Goal: Task Accomplishment & Management: Use online tool/utility

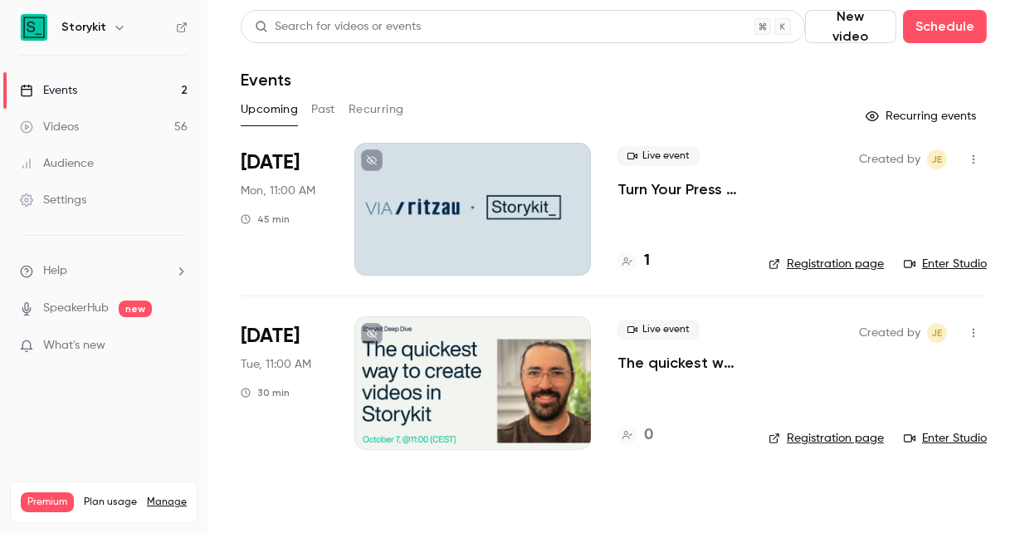
click at [544, 401] on div at bounding box center [472, 382] width 237 height 133
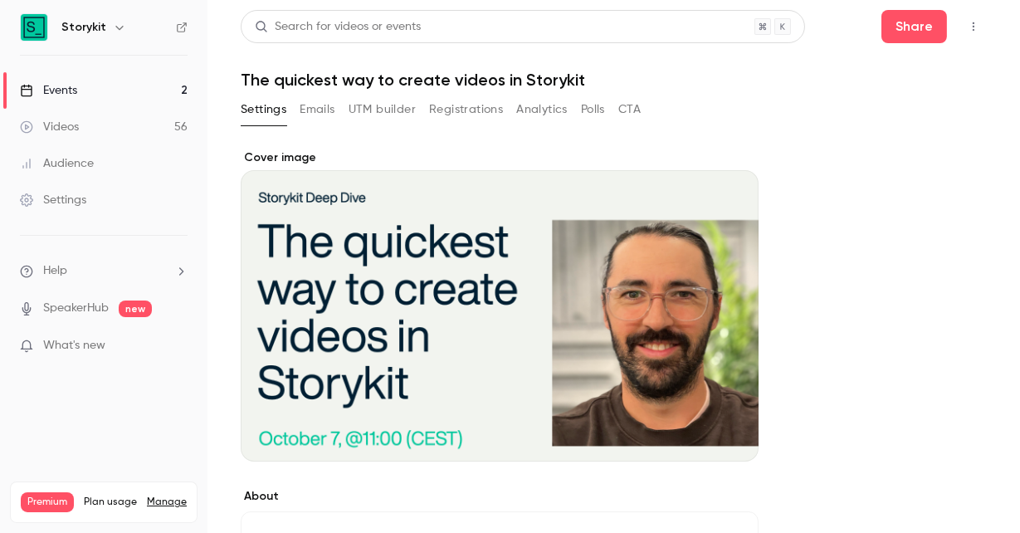
click at [486, 106] on button "Registrations" at bounding box center [466, 109] width 74 height 27
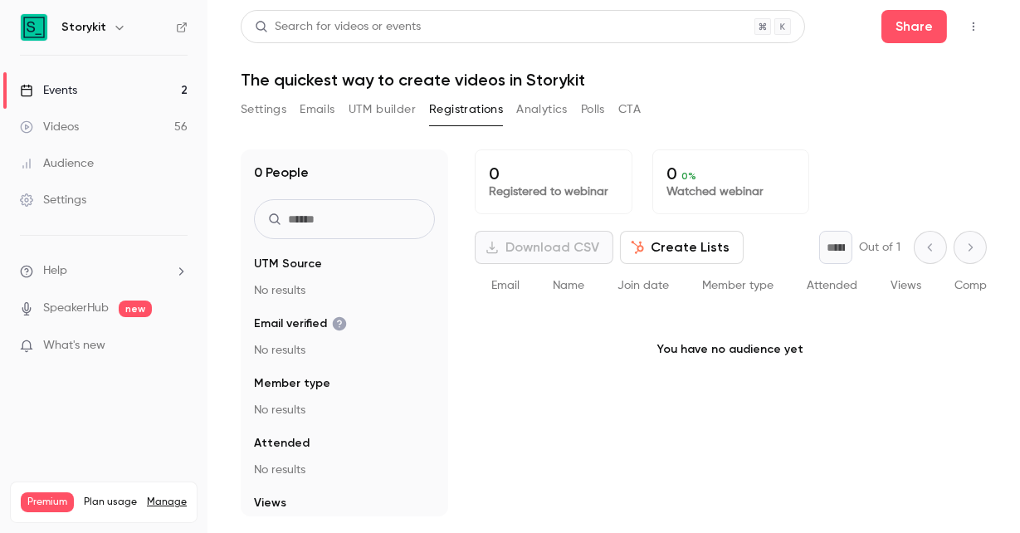
click at [392, 112] on button "UTM builder" at bounding box center [382, 109] width 67 height 27
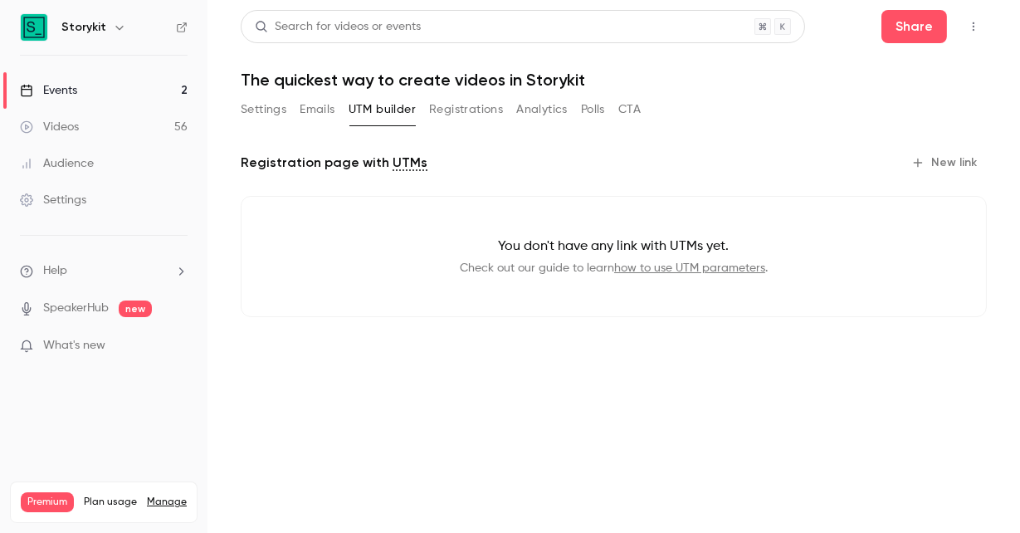
click at [949, 169] on button "New link" at bounding box center [946, 162] width 82 height 27
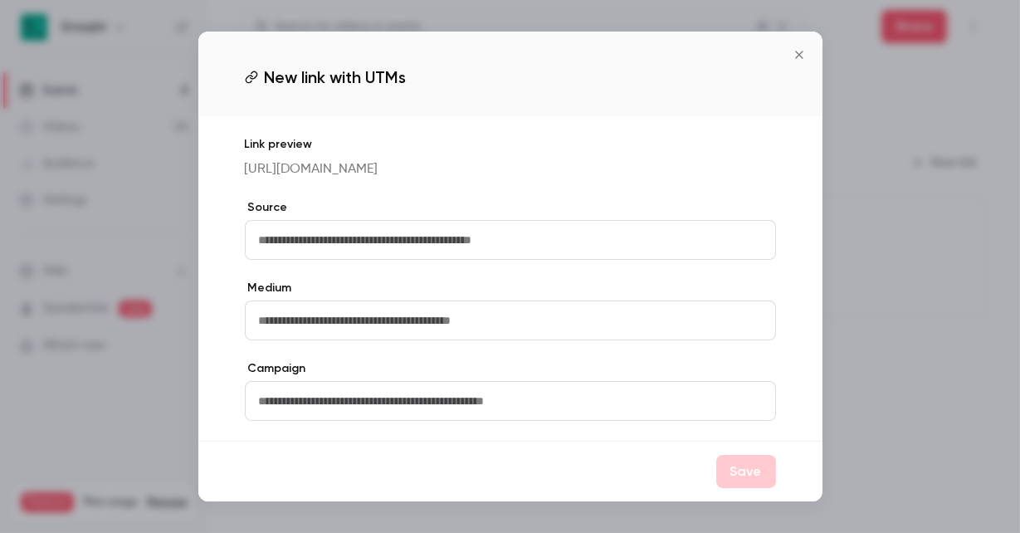
click at [506, 240] on input "text" at bounding box center [510, 240] width 531 height 40
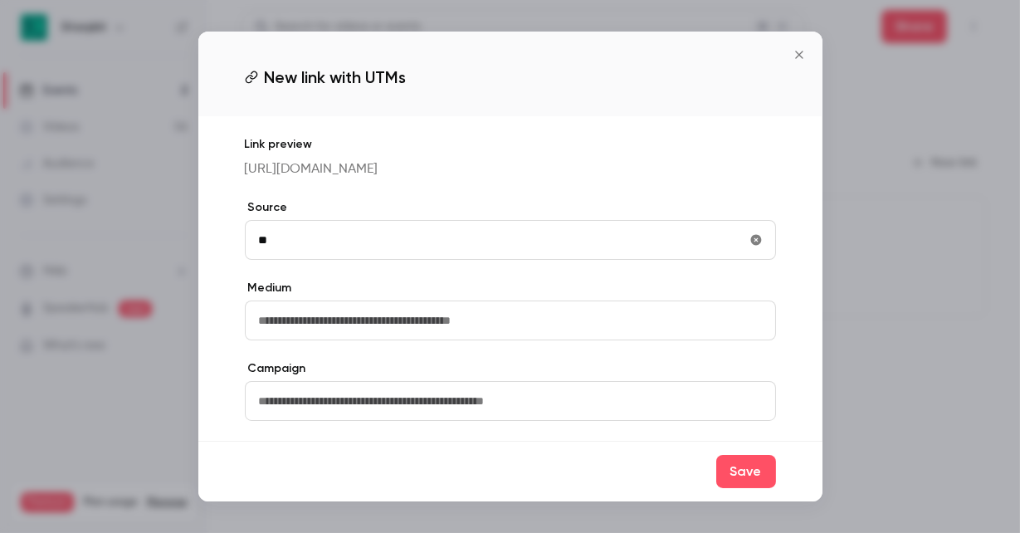
type input "**"
click at [400, 330] on input "text" at bounding box center [510, 320] width 531 height 40
type input "*****"
click at [759, 477] on button "Save" at bounding box center [746, 471] width 60 height 33
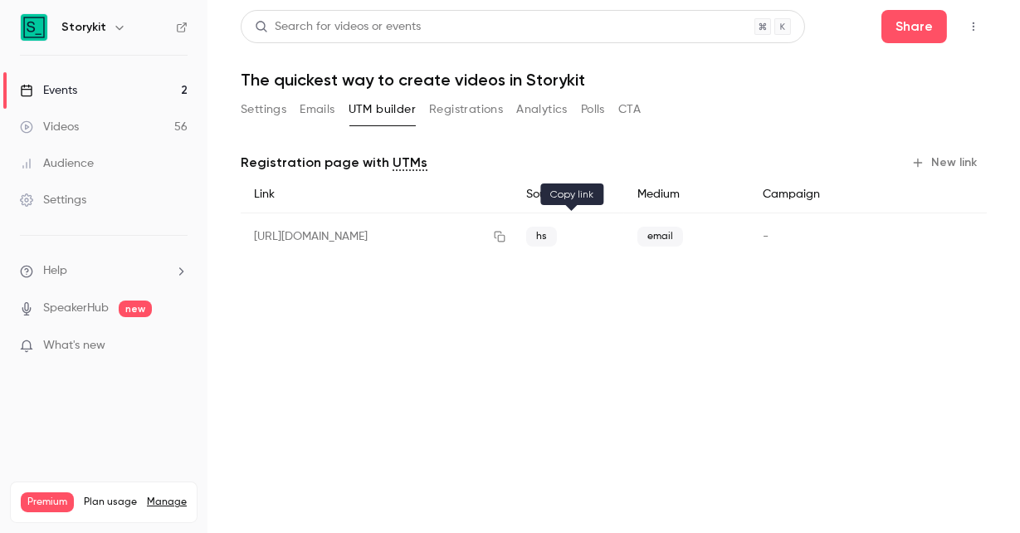
click at [506, 235] on icon "button" at bounding box center [499, 237] width 13 height 12
click at [302, 119] on button "Emails" at bounding box center [317, 109] width 35 height 27
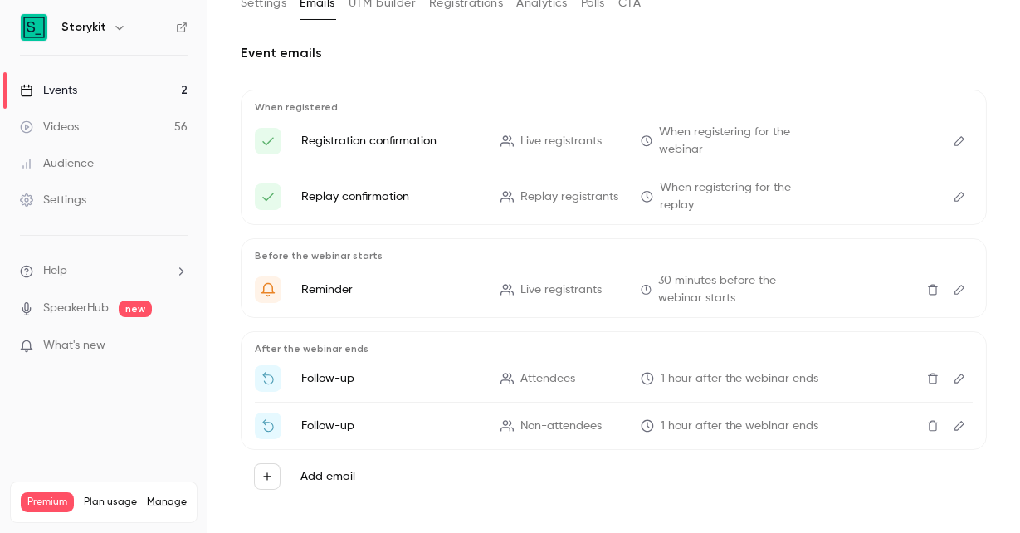
scroll to position [118, 0]
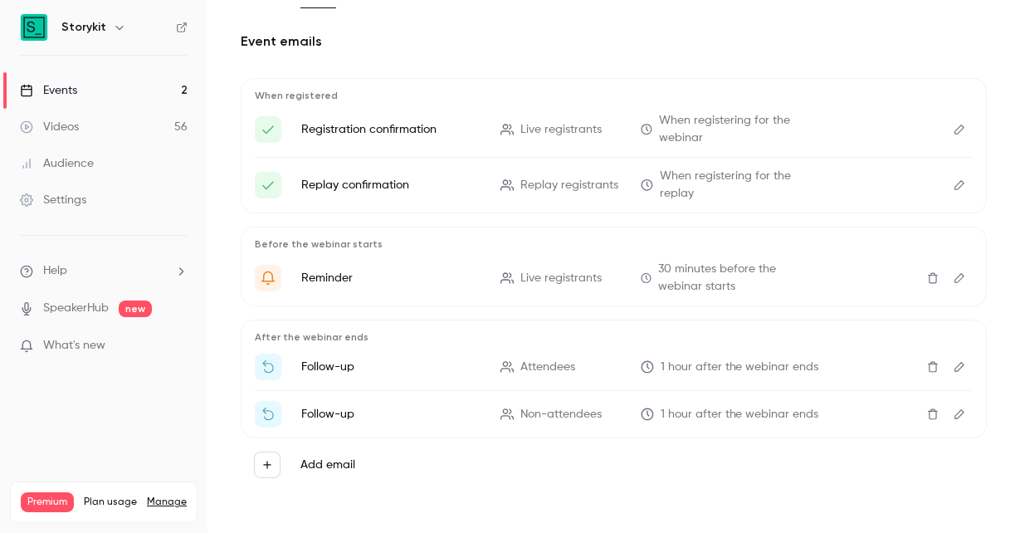
click at [934, 366] on icon "Delete" at bounding box center [932, 367] width 13 height 12
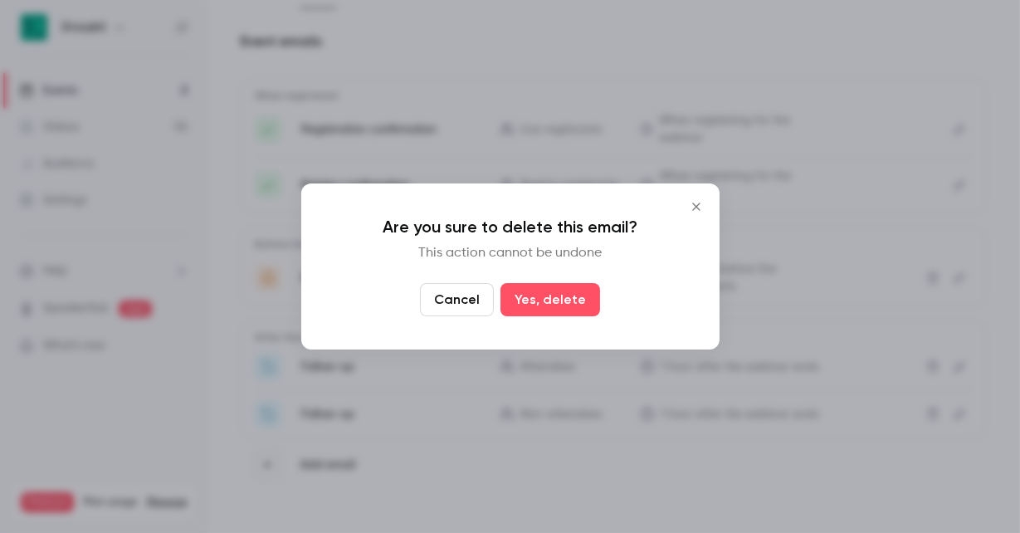
click at [703, 206] on icon "Close" at bounding box center [696, 206] width 20 height 13
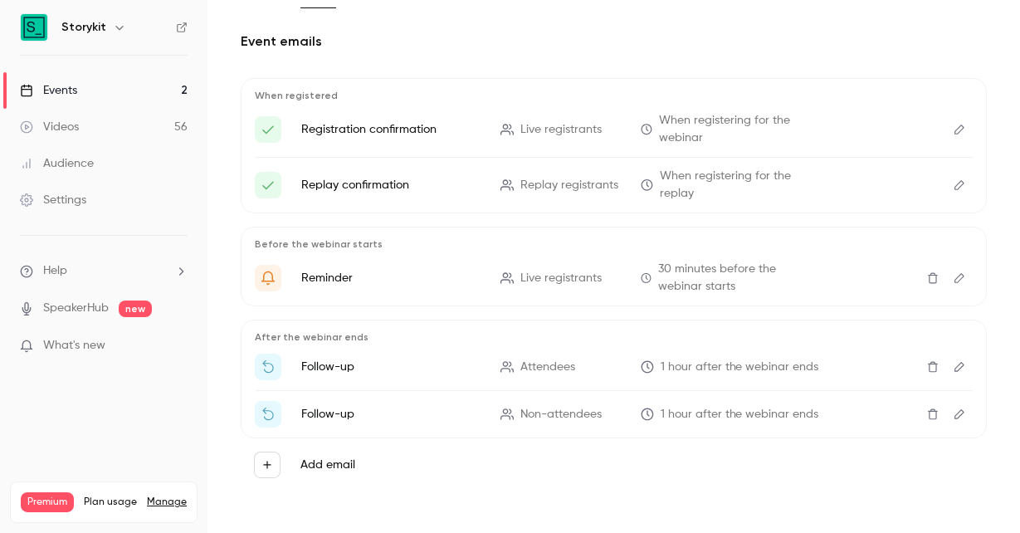
click at [606, 367] on p "Attendees" at bounding box center [561, 367] width 120 height 17
click at [966, 368] on button "Edit" at bounding box center [959, 367] width 27 height 27
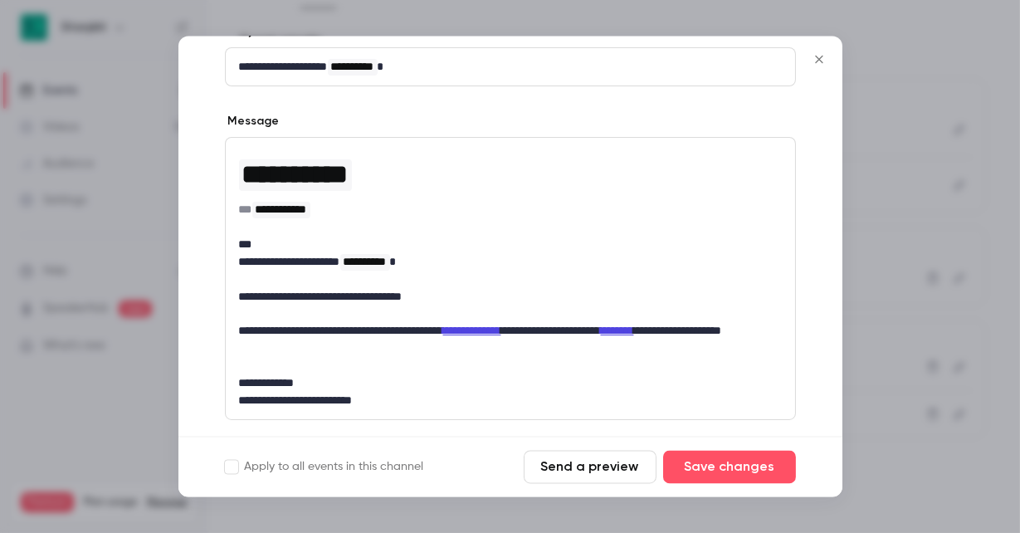
scroll to position [203, 0]
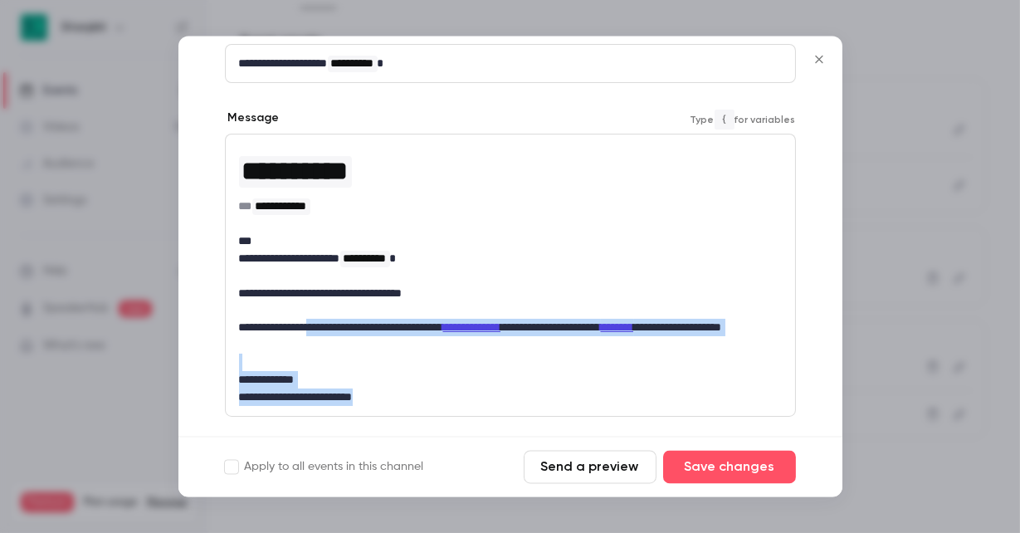
drag, startPoint x: 416, startPoint y: 398, endPoint x: 335, endPoint y: 319, distance: 113.9
click at [335, 319] on div "**********" at bounding box center [510, 274] width 569 height 281
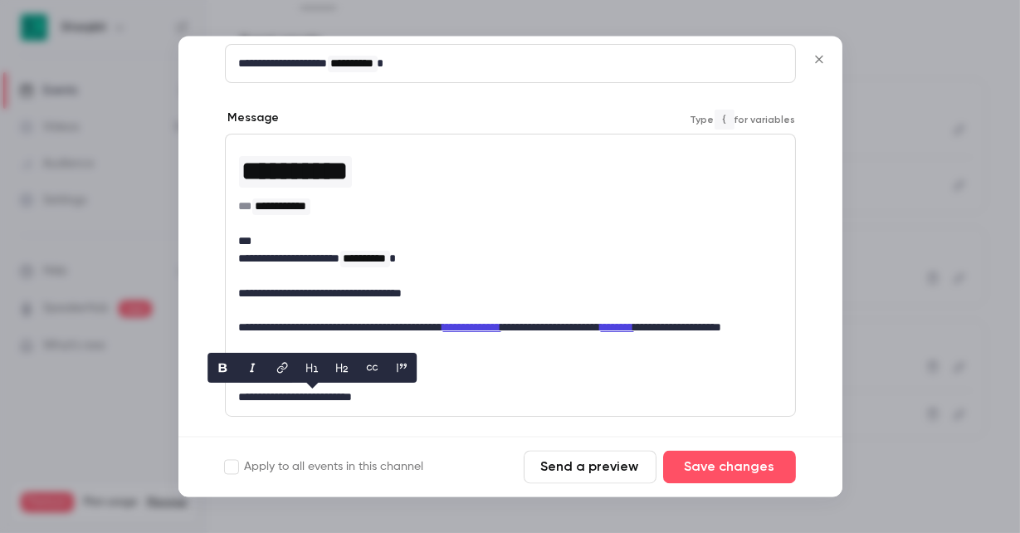
click at [450, 393] on p "**********" at bounding box center [510, 396] width 543 height 17
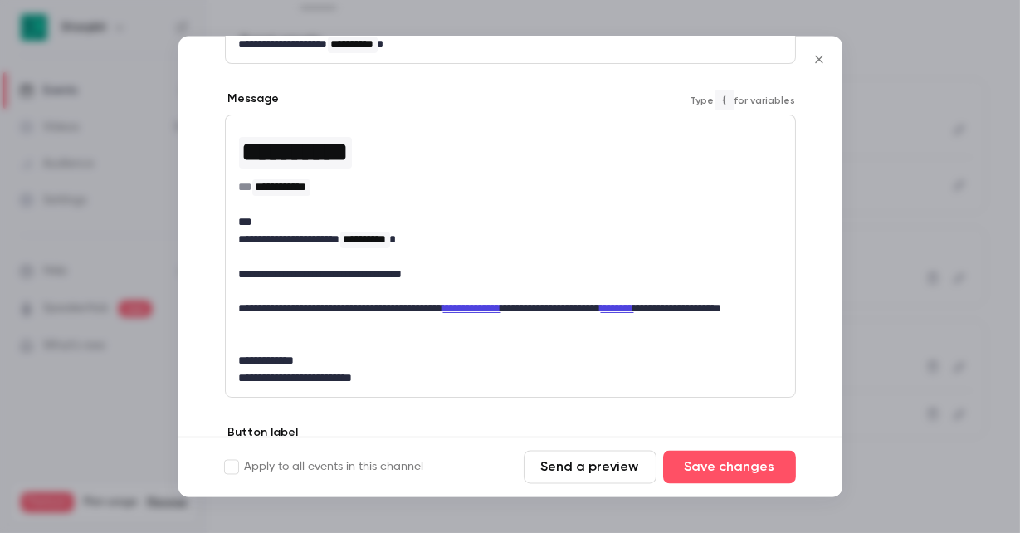
scroll to position [213, 0]
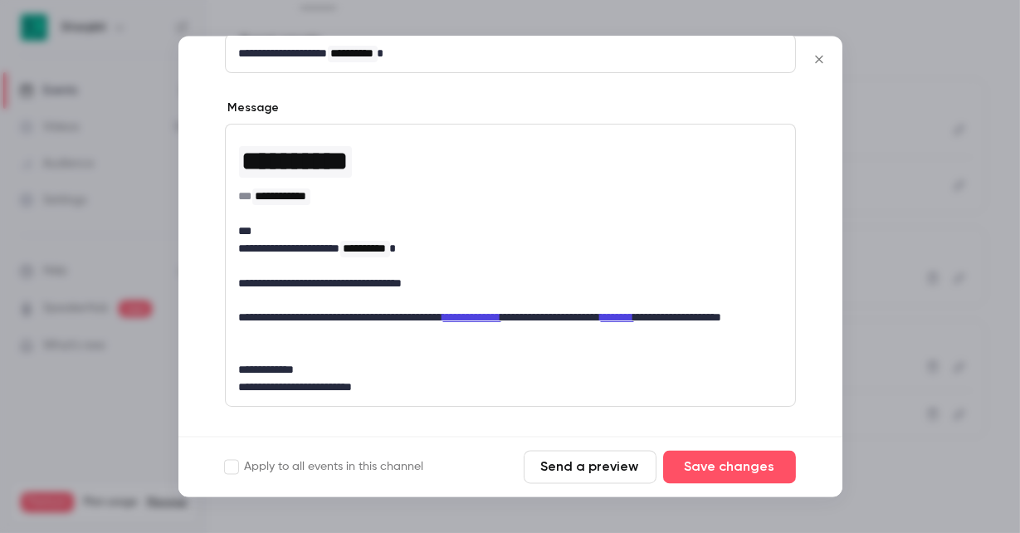
click at [824, 58] on icon "Close" at bounding box center [819, 59] width 20 height 13
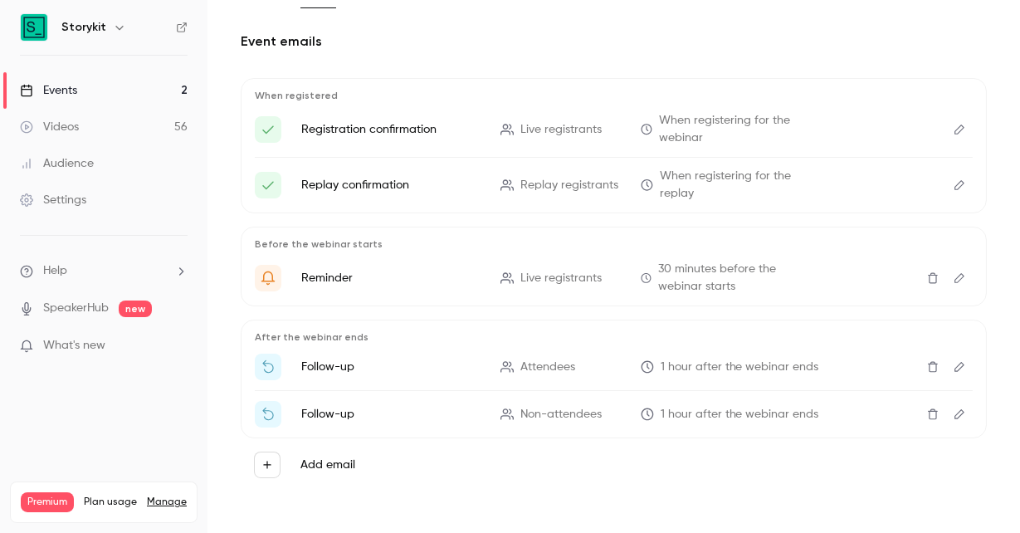
scroll to position [0, 0]
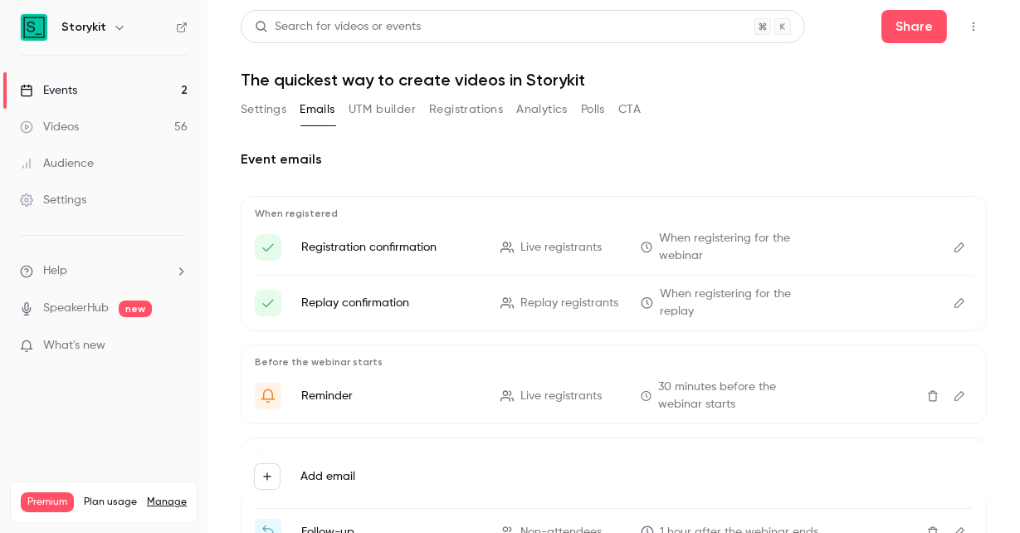
click at [268, 107] on button "Settings" at bounding box center [264, 109] width 46 height 27
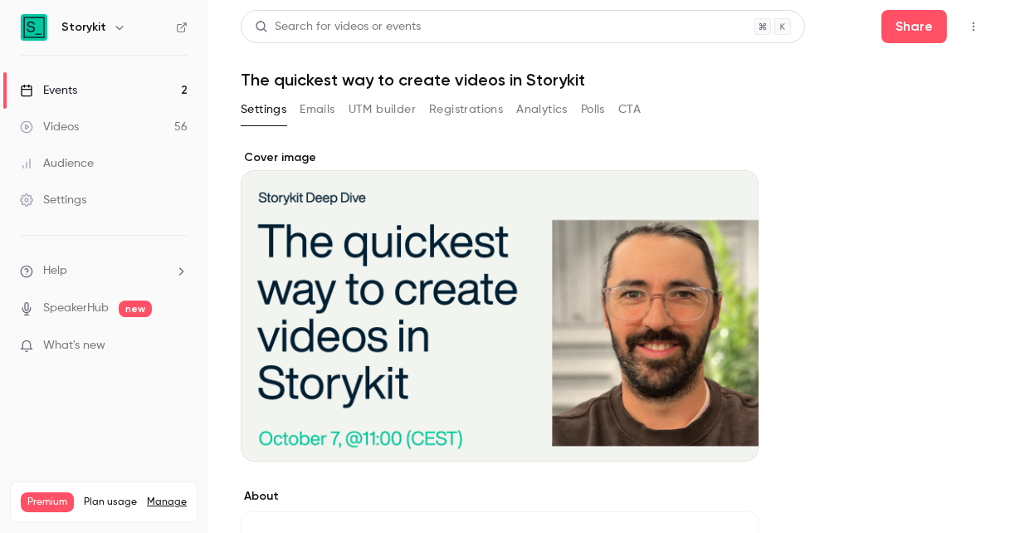
click at [117, 119] on link "Videos 56" at bounding box center [104, 127] width 208 height 37
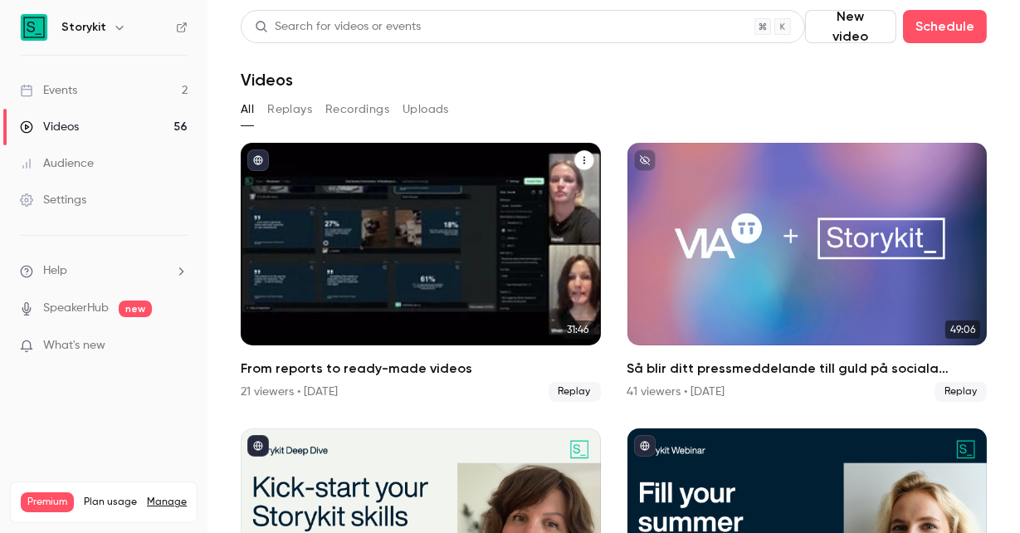
click at [584, 161] on icon "From reports to ready-made videos" at bounding box center [584, 160] width 10 height 10
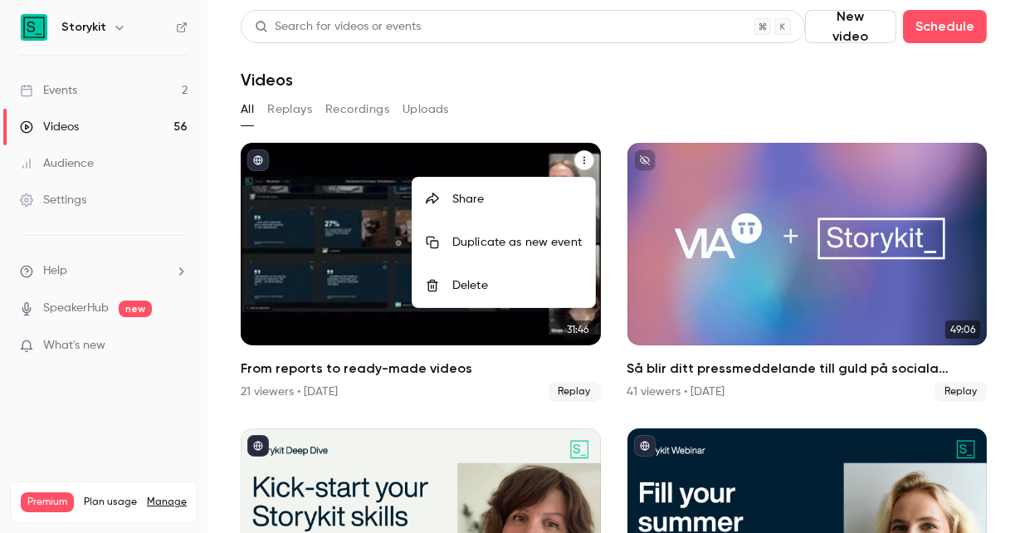
click at [515, 211] on li "Share" at bounding box center [504, 199] width 183 height 43
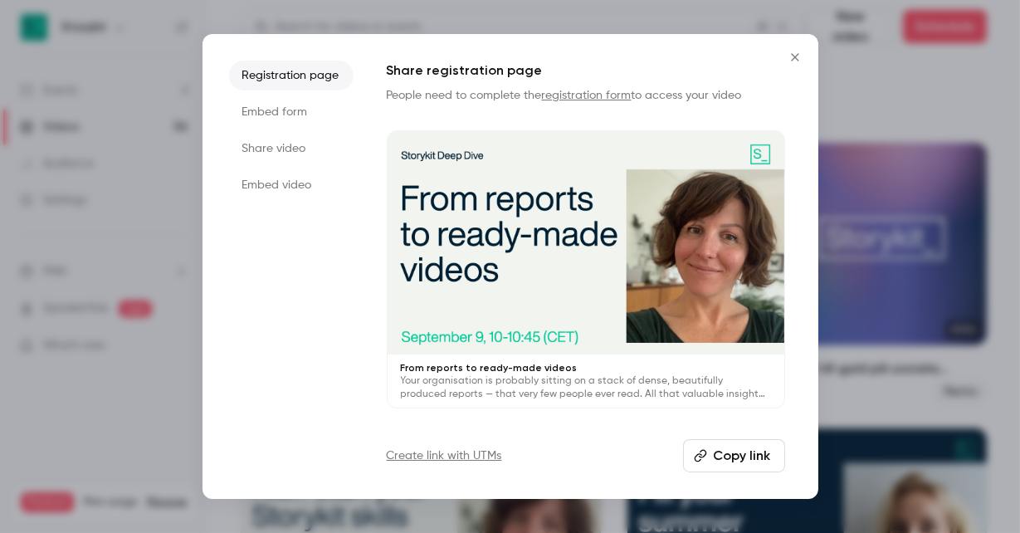
click at [292, 153] on li "Share video" at bounding box center [291, 149] width 125 height 30
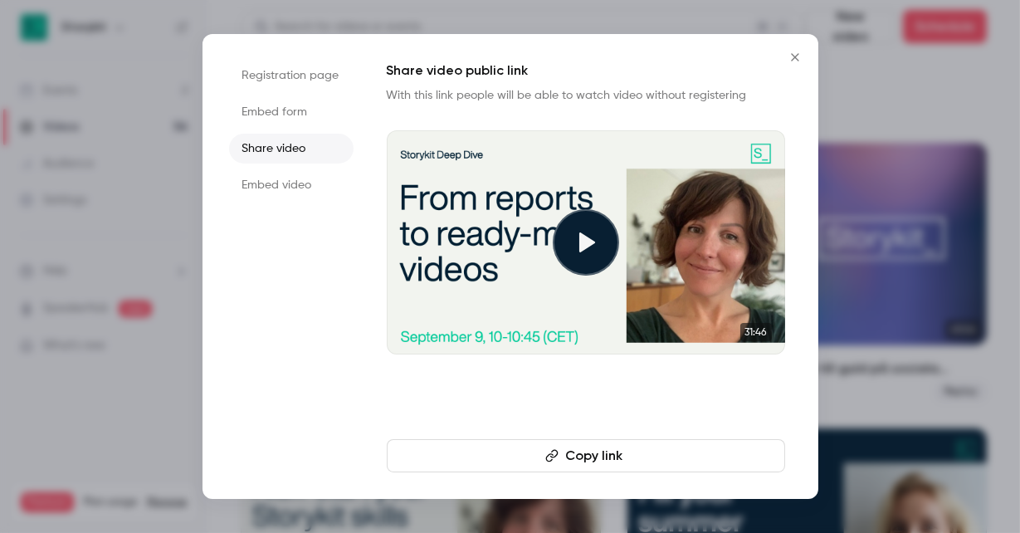
click at [887, 101] on div at bounding box center [510, 266] width 1020 height 533
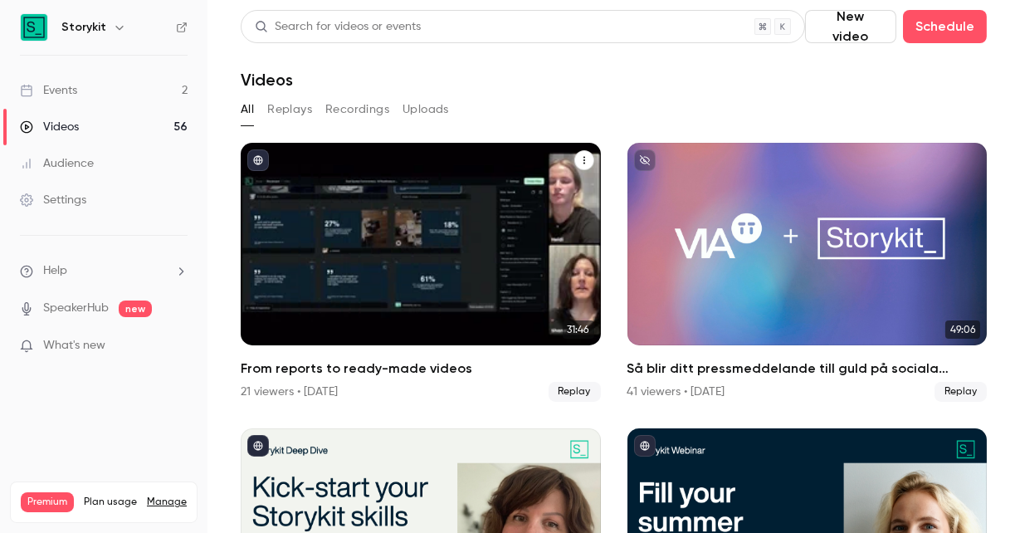
click at [583, 159] on icon "From reports to ready-made videos" at bounding box center [584, 160] width 10 height 10
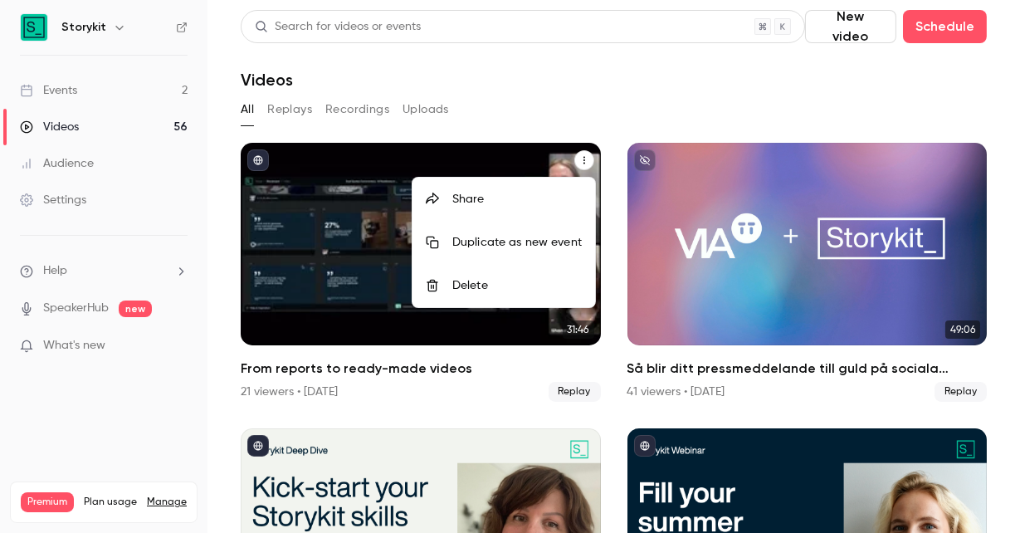
click at [489, 198] on div "Share" at bounding box center [516, 199] width 129 height 17
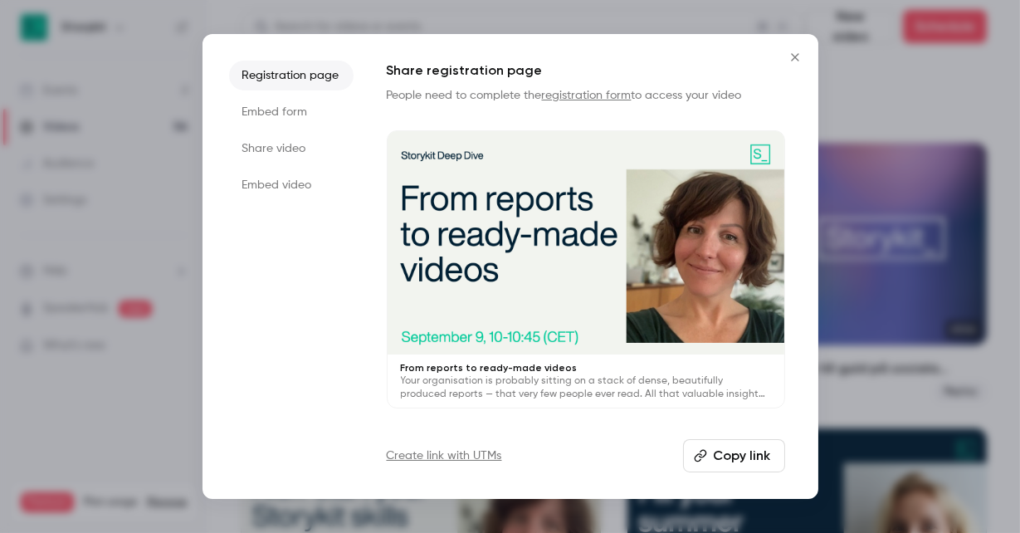
click at [291, 150] on li "Share video" at bounding box center [291, 149] width 125 height 30
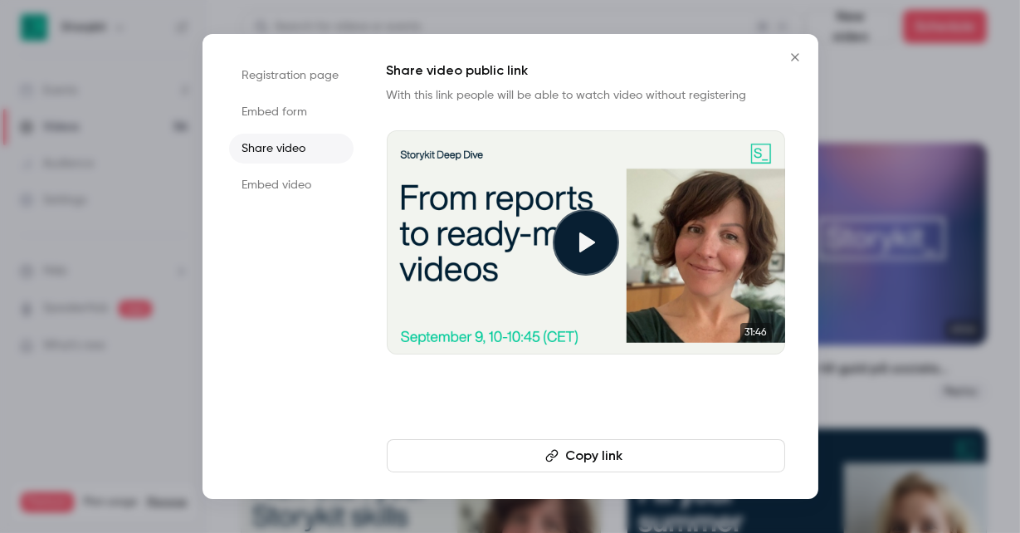
click at [795, 57] on icon "Close" at bounding box center [794, 56] width 7 height 7
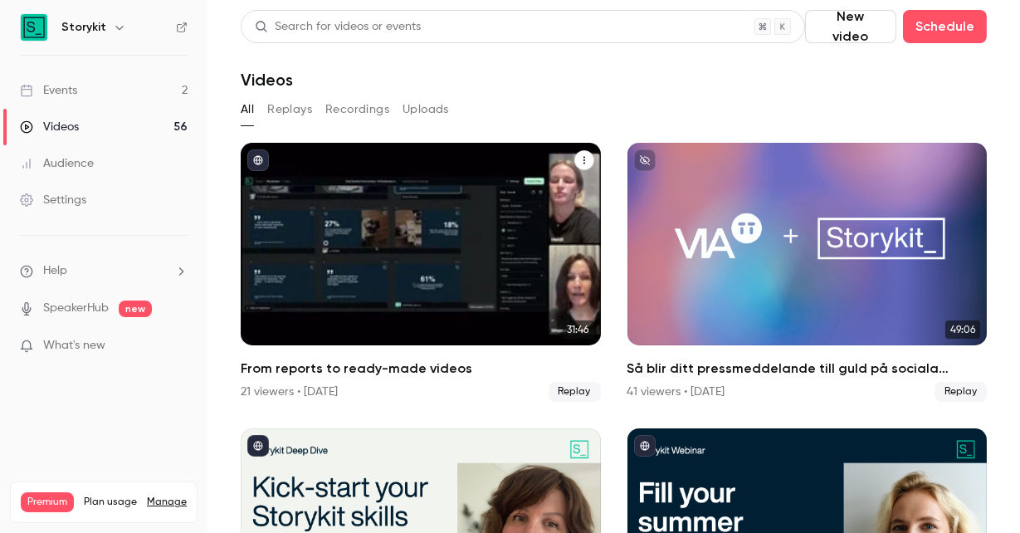
click at [585, 168] on button "From reports to ready-made videos" at bounding box center [584, 160] width 20 height 20
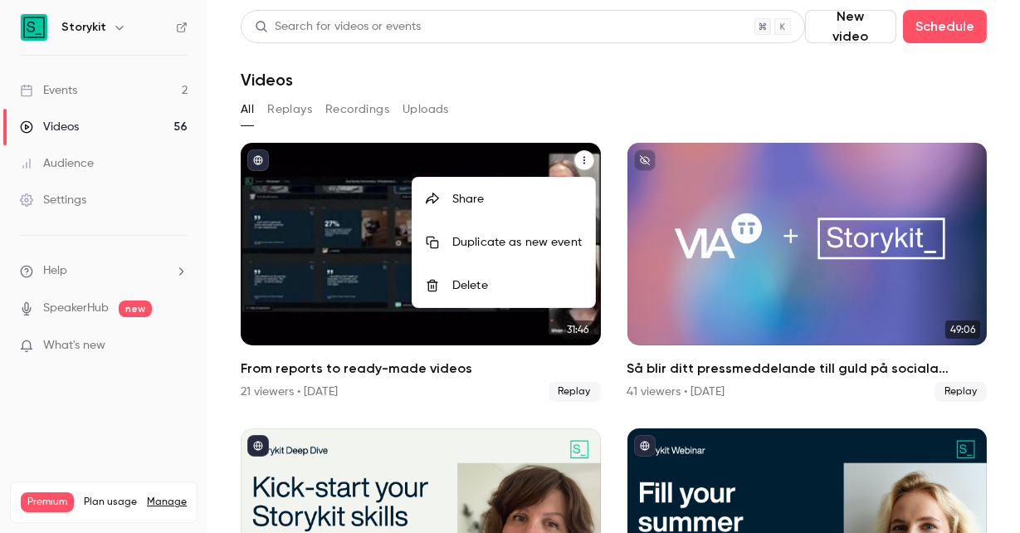
click at [525, 214] on li "Share" at bounding box center [504, 199] width 183 height 43
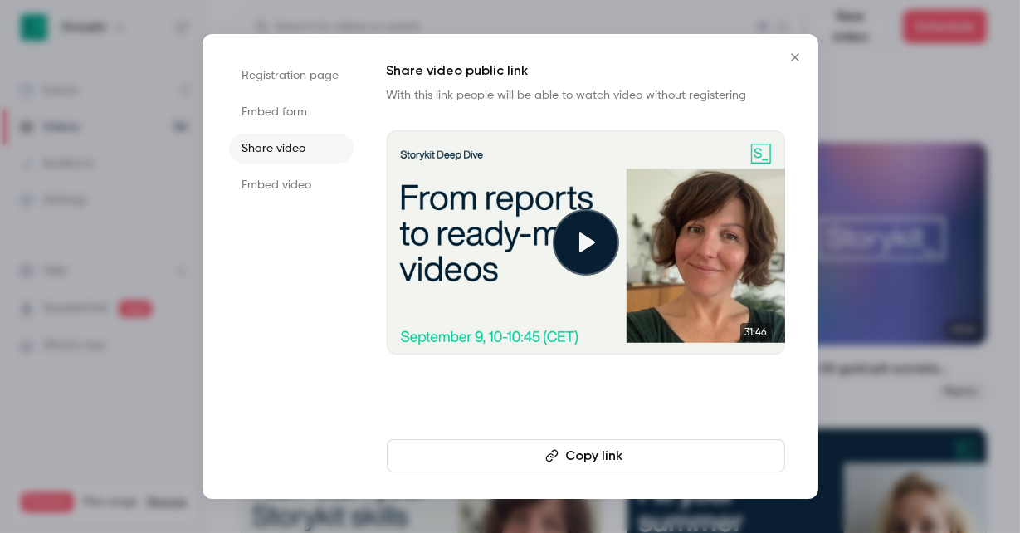
click at [795, 56] on icon "Close" at bounding box center [795, 57] width 20 height 13
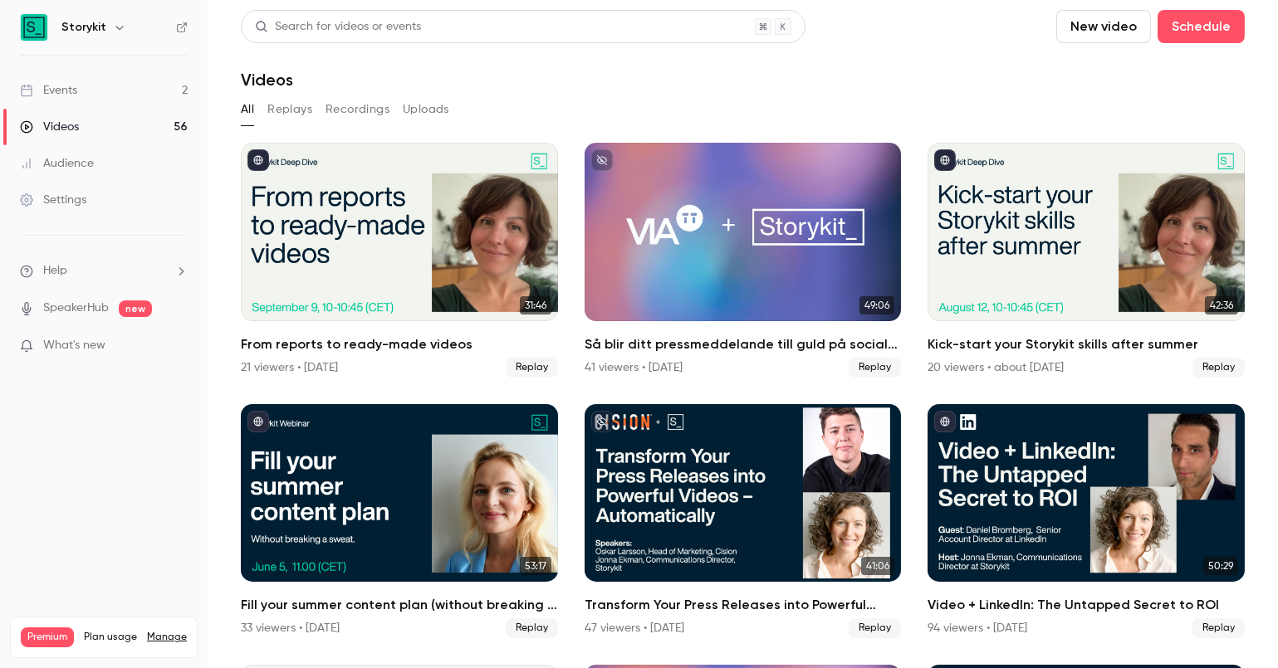
click at [99, 97] on link "Events 2" at bounding box center [104, 90] width 208 height 37
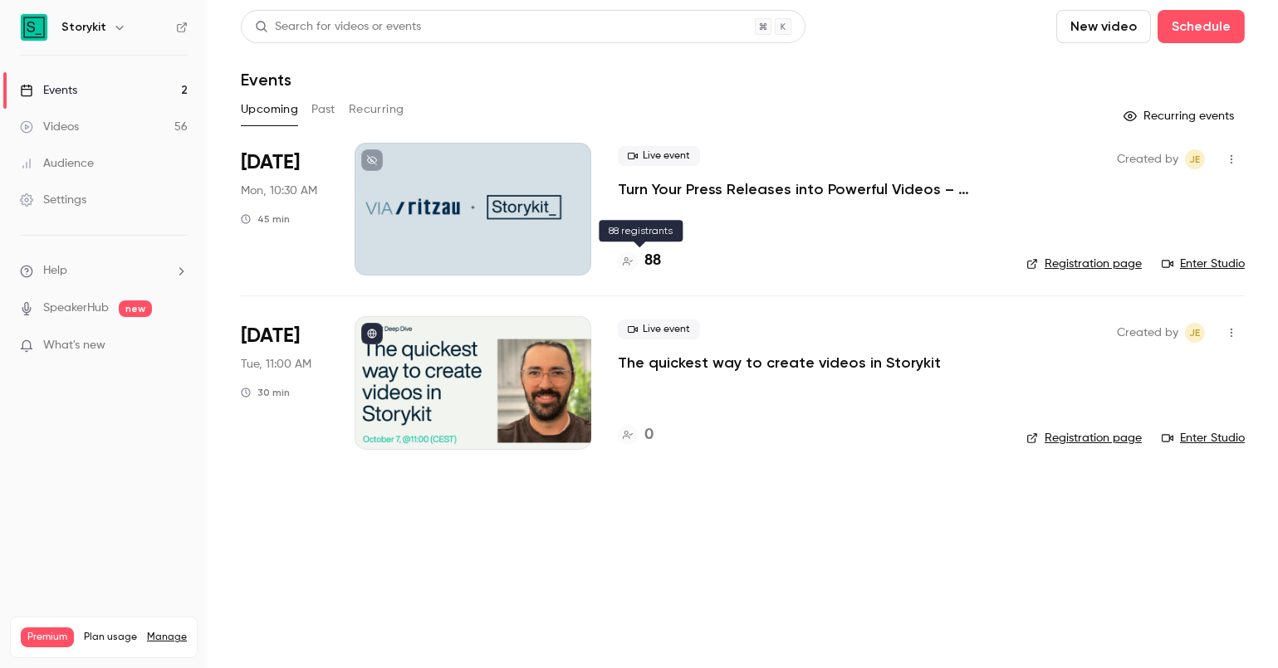
click at [649, 261] on h4 "88" at bounding box center [652, 261] width 17 height 22
